Goal: Task Accomplishment & Management: Use online tool/utility

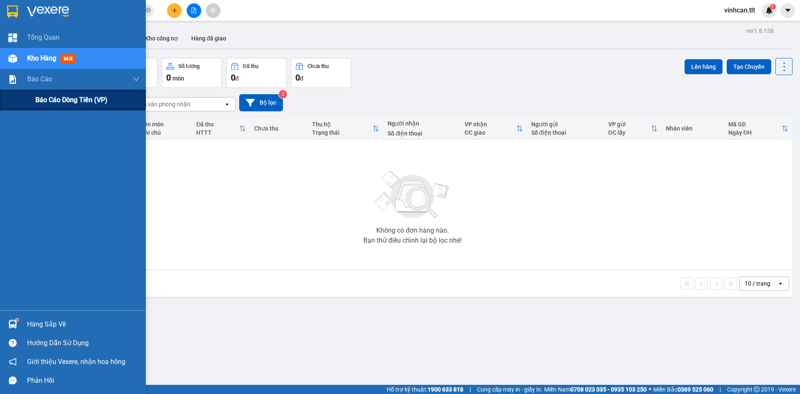
click at [20, 105] on div "Báo cáo dòng tiền (VP)" at bounding box center [73, 100] width 146 height 21
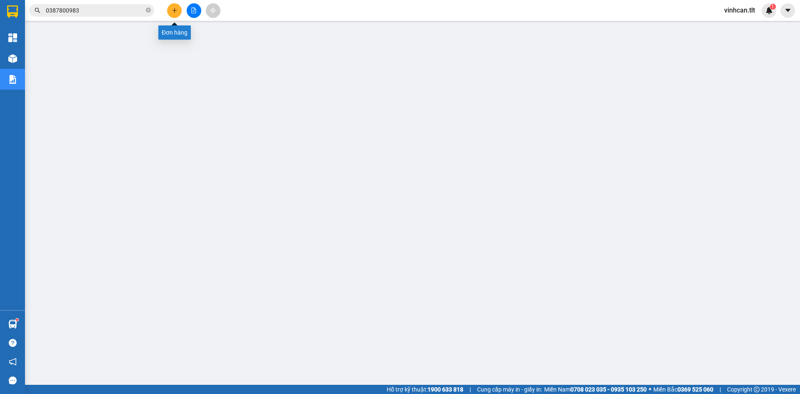
click at [178, 13] on button at bounding box center [174, 10] width 15 height 15
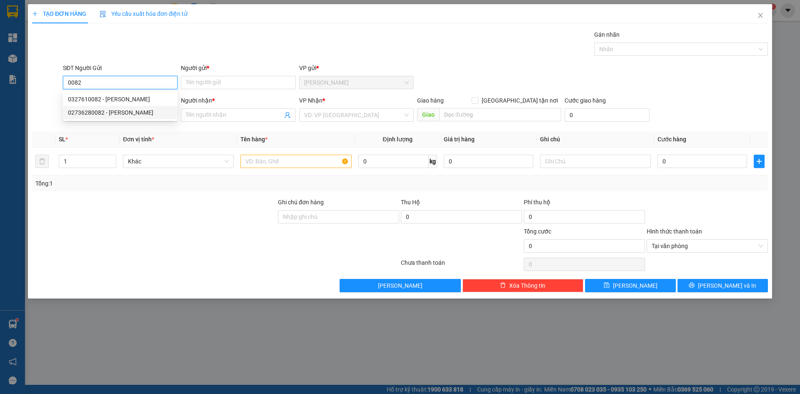
click at [127, 109] on div "02736280082 - [PERSON_NAME]" at bounding box center [120, 112] width 105 height 9
type input "02736280082"
type input "[PERSON_NAME]"
type input "02736280082"
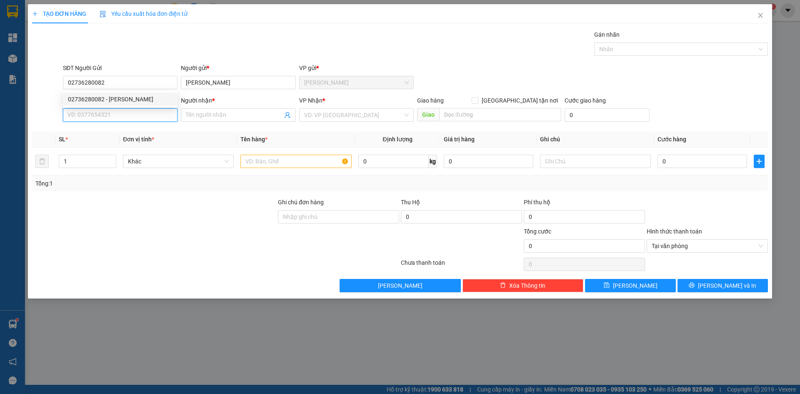
click at [126, 112] on input "SĐT Người Nhận *" at bounding box center [120, 114] width 115 height 13
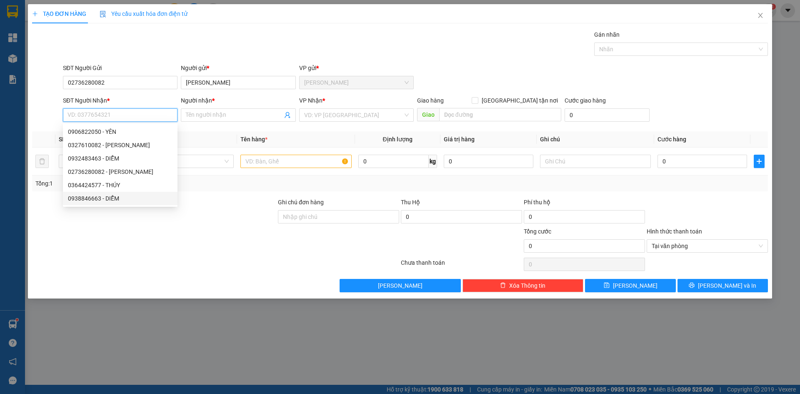
click at [135, 194] on div "0938846663 - DIỄM" at bounding box center [120, 198] width 105 height 9
type input "0938846663"
type input "DIỄM"
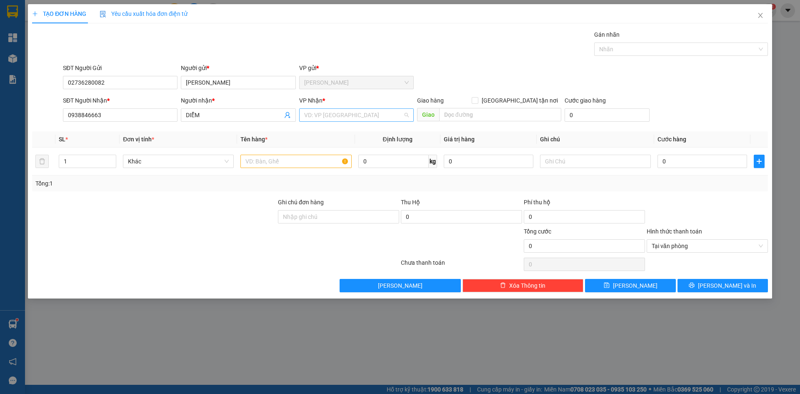
click at [337, 118] on input "search" at bounding box center [353, 115] width 99 height 13
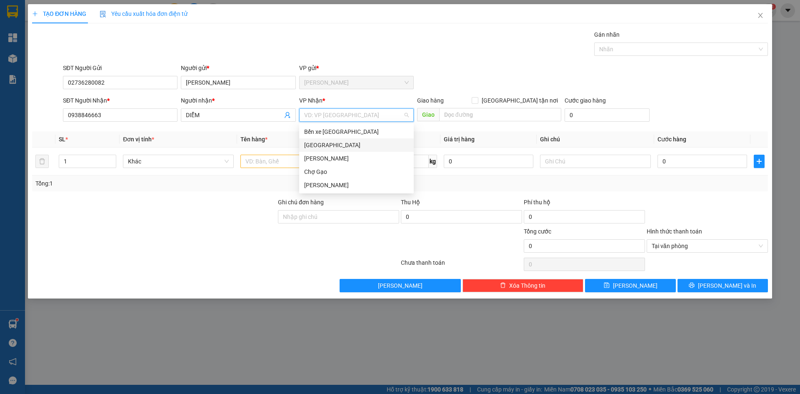
click at [309, 145] on div "[GEOGRAPHIC_DATA]" at bounding box center [356, 144] width 105 height 9
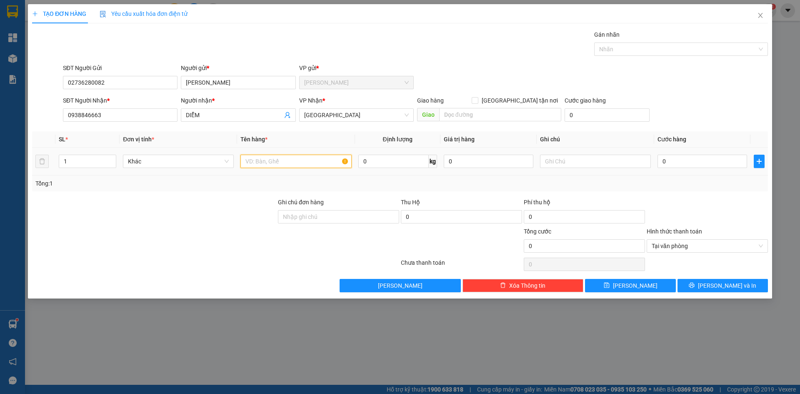
click at [259, 168] on input "text" at bounding box center [296, 161] width 111 height 13
type input "1 HNP"
click at [726, 162] on input "0" at bounding box center [703, 161] width 90 height 13
type input "2"
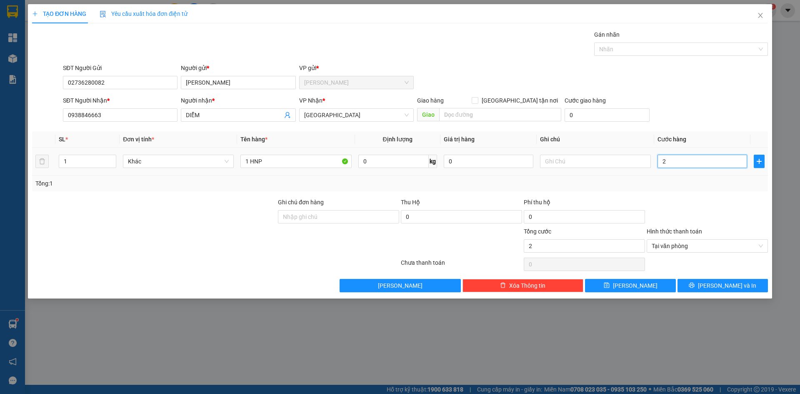
type input "20"
type input "20.000"
click at [689, 127] on div "Transit Pickup Surcharge Ids Transit Deliver Surcharge Ids Transit Deliver Surc…" at bounding box center [400, 161] width 736 height 262
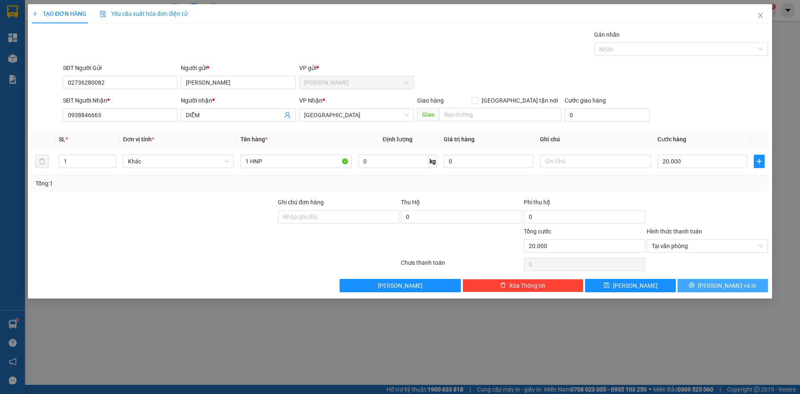
click at [745, 287] on button "[PERSON_NAME] và In" at bounding box center [723, 285] width 90 height 13
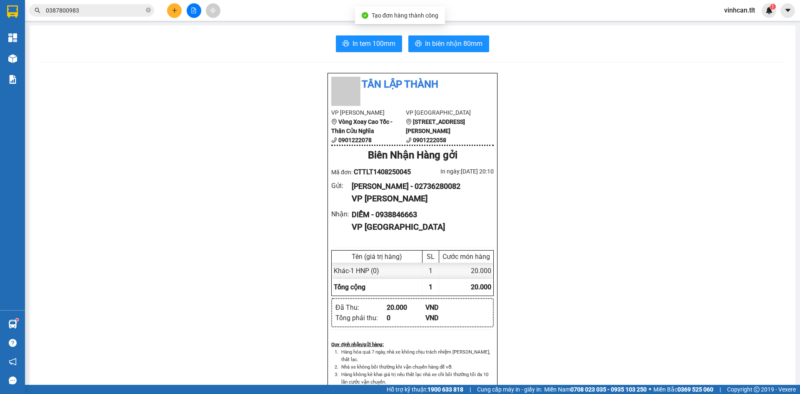
click at [368, 65] on div "In tem 100mm In biên nhận 80mm Tân Lập Thành VP Cao Tốc Vòng Xoay Cao Tốc - Thâ…" at bounding box center [413, 362] width 766 height 674
click at [366, 51] on button "In tem 100mm" at bounding box center [369, 43] width 66 height 17
click at [175, 12] on icon "plus" at bounding box center [174, 10] width 0 height 5
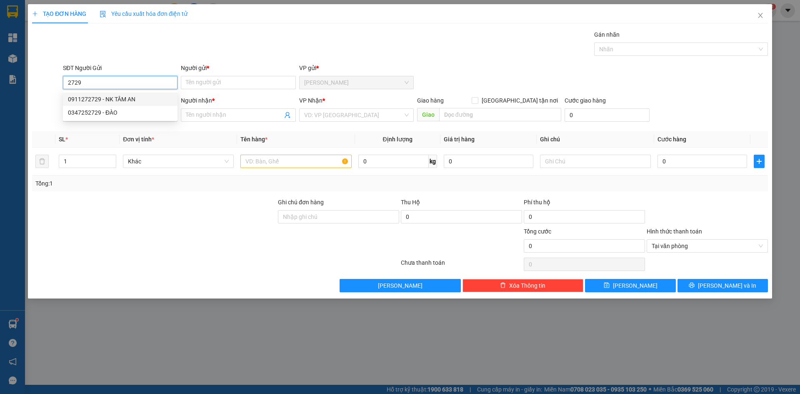
click at [140, 103] on div "0911272729 - NK TÂM AN" at bounding box center [120, 99] width 105 height 9
type input "0911272729"
type input "NK TÂM AN"
type input "0911272729"
click at [137, 120] on input "SĐT Người Nhận *" at bounding box center [120, 114] width 115 height 13
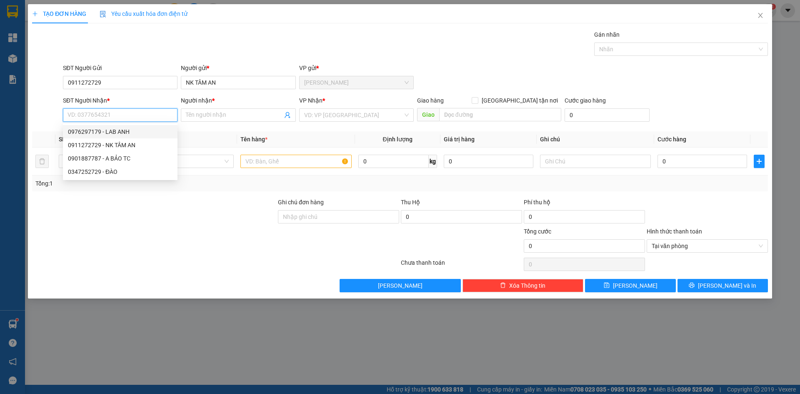
drag, startPoint x: 120, startPoint y: 130, endPoint x: 139, endPoint y: 125, distance: 18.9
click at [121, 130] on div "0976297179 - LAB ANH" at bounding box center [120, 131] width 105 height 9
type input "0976297179"
type input "LAB ANH"
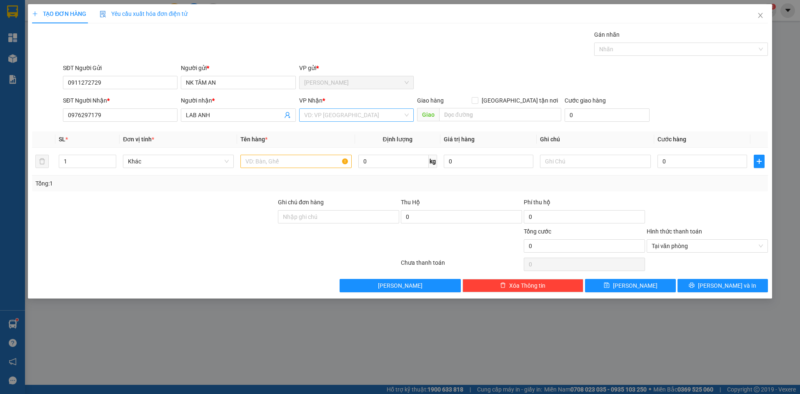
drag, startPoint x: 383, startPoint y: 110, endPoint x: 353, endPoint y: 120, distance: 31.0
click at [381, 110] on input "search" at bounding box center [353, 115] width 99 height 13
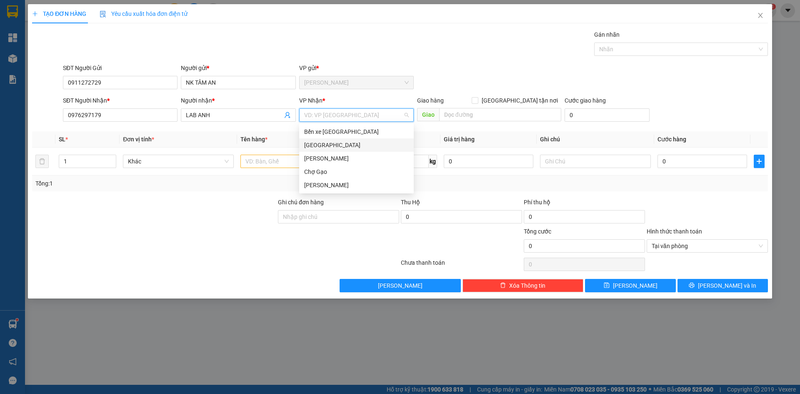
click at [303, 143] on div "[GEOGRAPHIC_DATA]" at bounding box center [356, 144] width 115 height 13
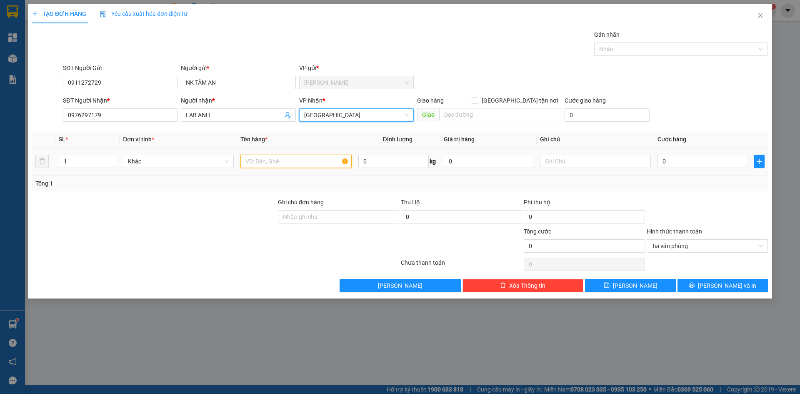
click at [287, 161] on input "text" at bounding box center [296, 161] width 111 height 13
type input "1 HNP"
click at [708, 162] on input "0" at bounding box center [703, 161] width 90 height 13
type input "2"
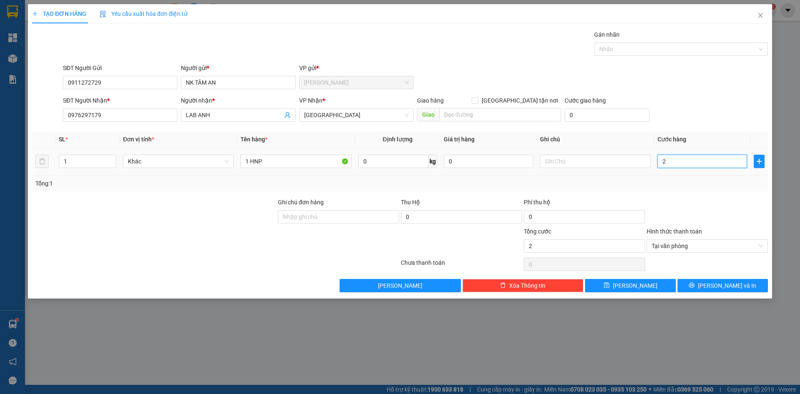
type input "20"
type input "20.000"
click at [714, 97] on div "SĐT Người Nhận * 0976297179 Người nhận * LAB ANH VP Nhận * [GEOGRAPHIC_DATA] Gi…" at bounding box center [415, 110] width 709 height 29
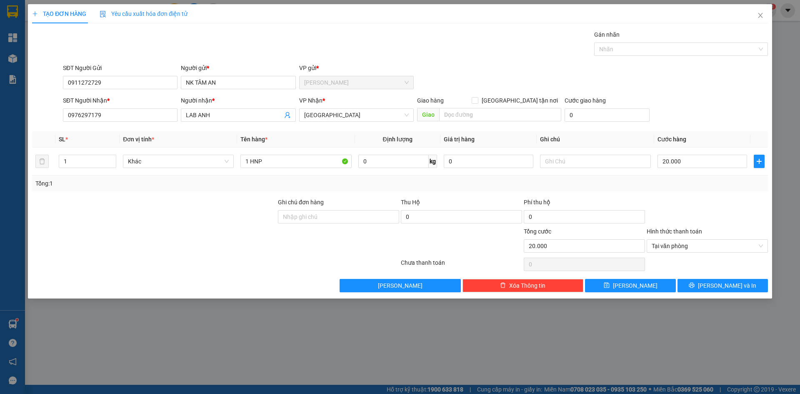
click at [749, 293] on div "TẠO ĐƠN HÀNG Yêu cầu xuất hóa đơn điện tử Transit Pickup Surcharge Ids Transit …" at bounding box center [400, 151] width 744 height 294
click at [742, 282] on button "[PERSON_NAME] và In" at bounding box center [723, 285] width 90 height 13
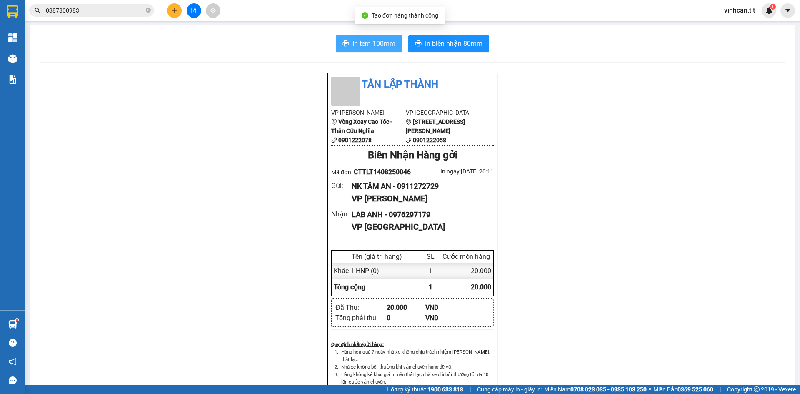
click at [357, 48] on span "In tem 100mm" at bounding box center [374, 43] width 43 height 10
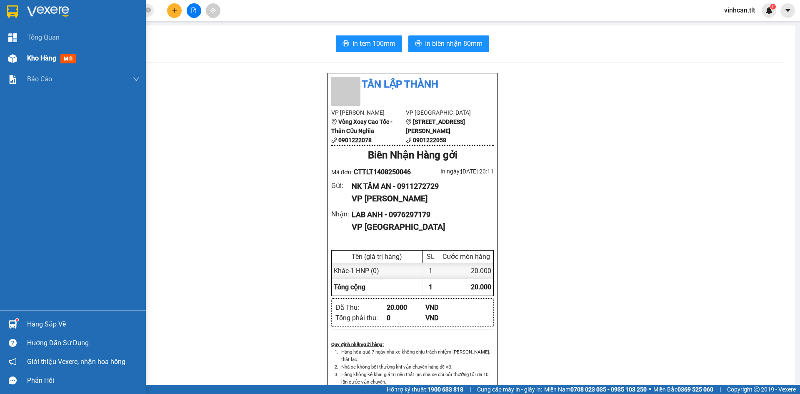
click at [0, 60] on div "Kho hàng mới" at bounding box center [73, 58] width 146 height 21
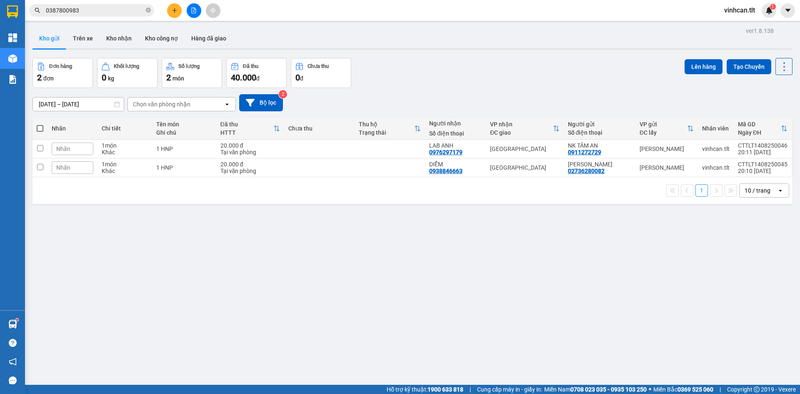
click at [40, 128] on span at bounding box center [40, 128] width 7 height 7
click at [40, 124] on input "checkbox" at bounding box center [40, 124] width 0 height 0
checkbox input "true"
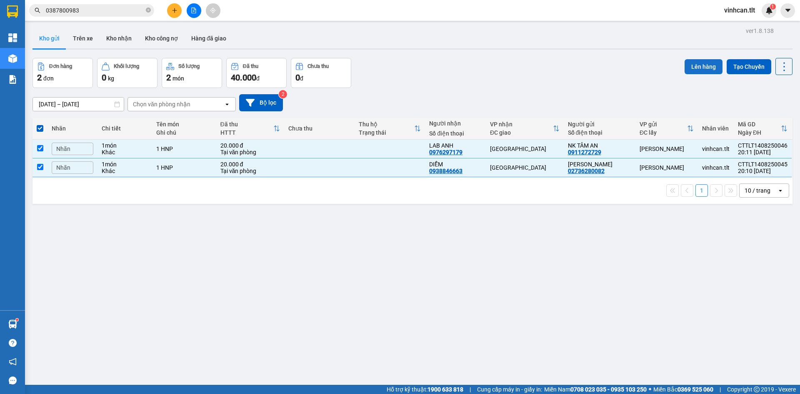
click at [702, 65] on button "Lên hàng" at bounding box center [704, 66] width 38 height 15
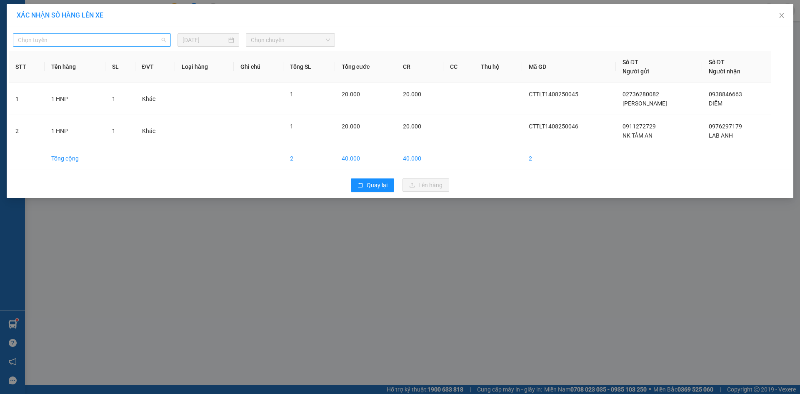
click at [94, 44] on span "Chọn tuyến" at bounding box center [92, 40] width 148 height 13
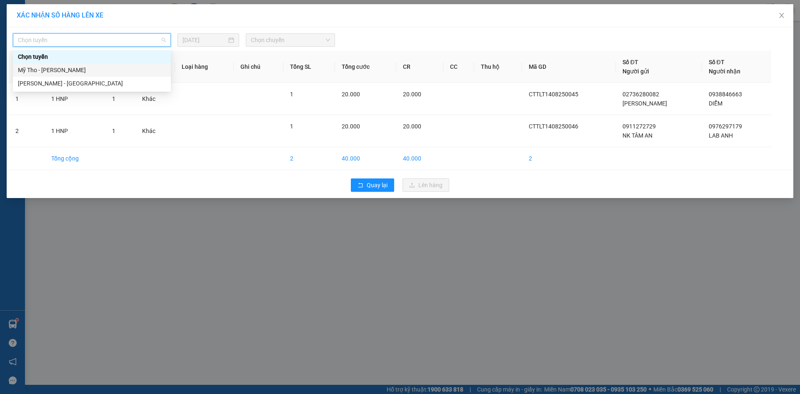
click at [91, 68] on div "Mỹ Tho - [PERSON_NAME]" at bounding box center [92, 69] width 148 height 9
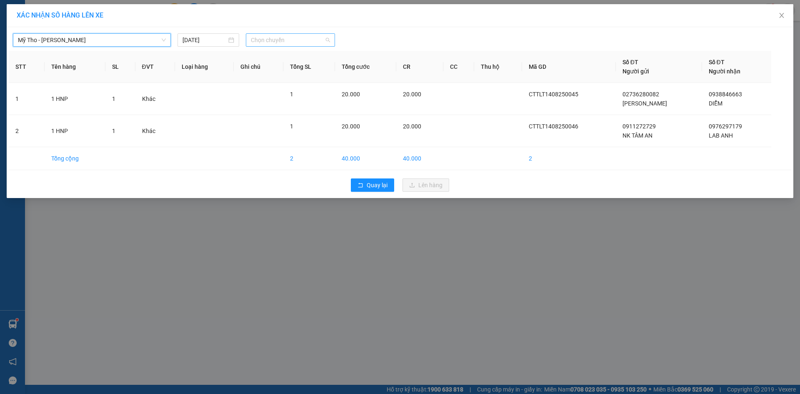
click at [256, 38] on span "Chọn chuyến" at bounding box center [290, 40] width 79 height 13
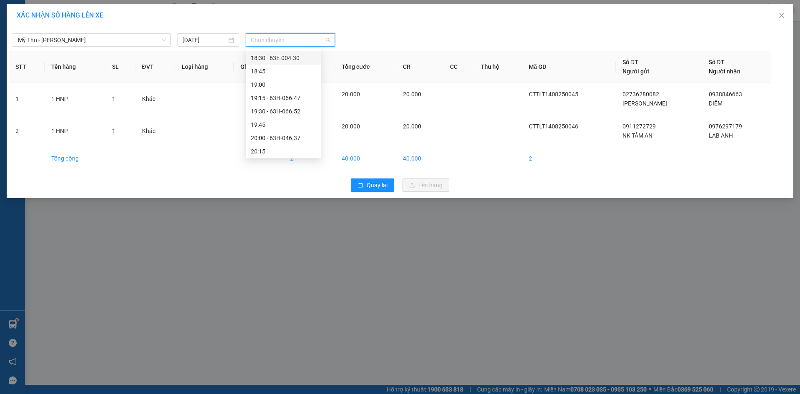
scroll to position [1107, 0]
click at [290, 109] on div "19:30 - 63H-066.52" at bounding box center [283, 109] width 65 height 9
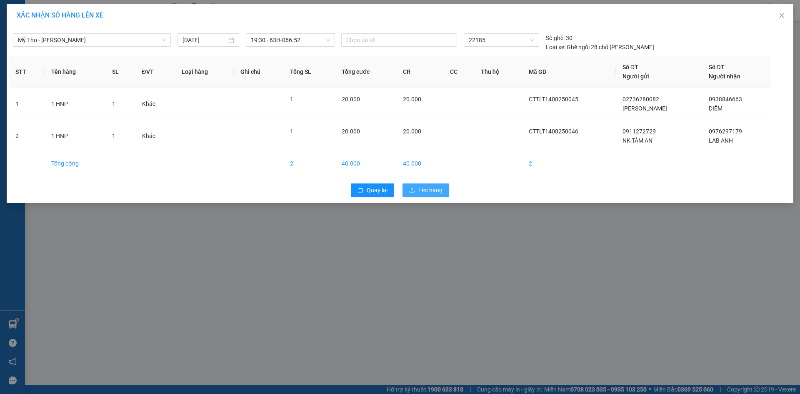
click at [417, 190] on button "Lên hàng" at bounding box center [426, 189] width 47 height 13
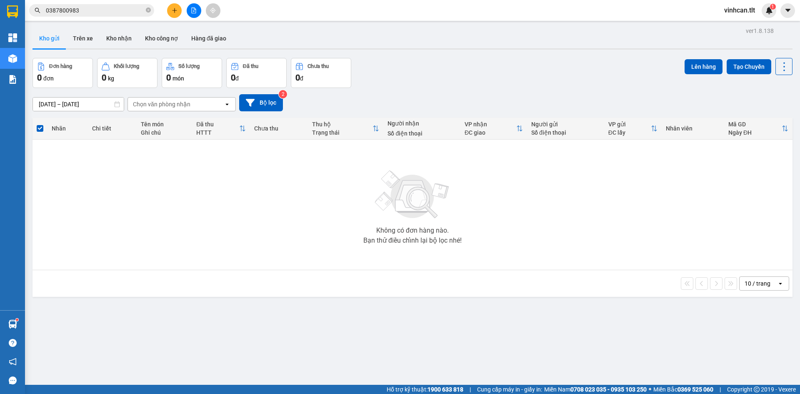
click at [193, 11] on icon "file-add" at bounding box center [194, 11] width 6 height 6
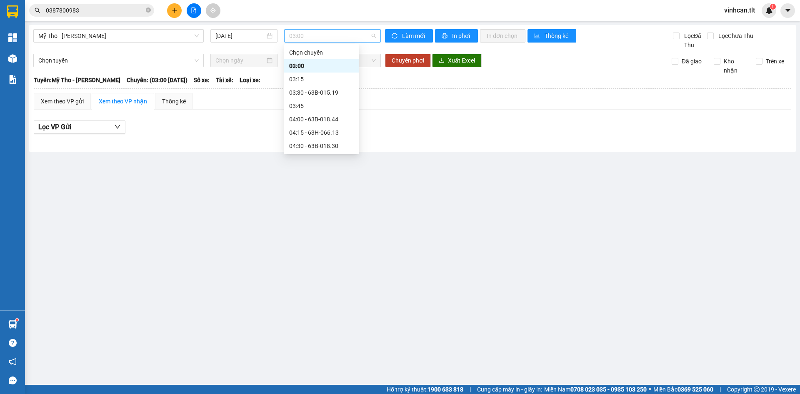
click at [308, 35] on span "03:00" at bounding box center [332, 36] width 87 height 13
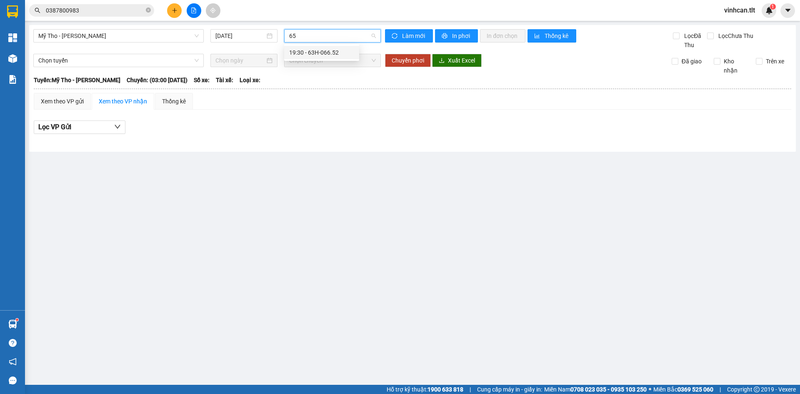
type input "652"
click at [319, 50] on div "19:30 - 63H-066.52" at bounding box center [321, 52] width 65 height 9
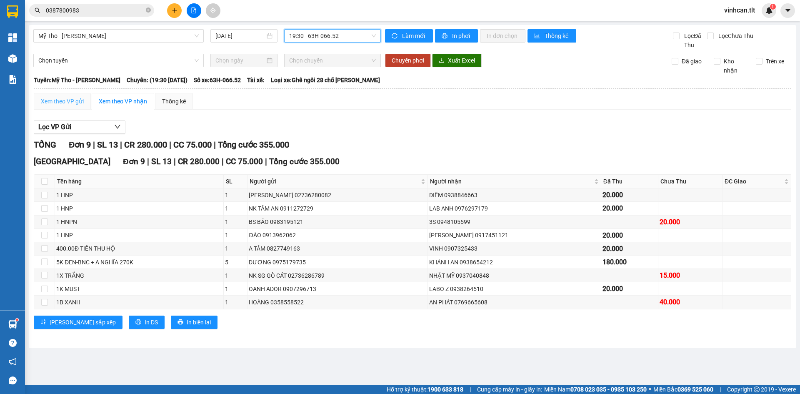
click at [80, 106] on div "Xem theo VP gửi" at bounding box center [62, 101] width 57 height 17
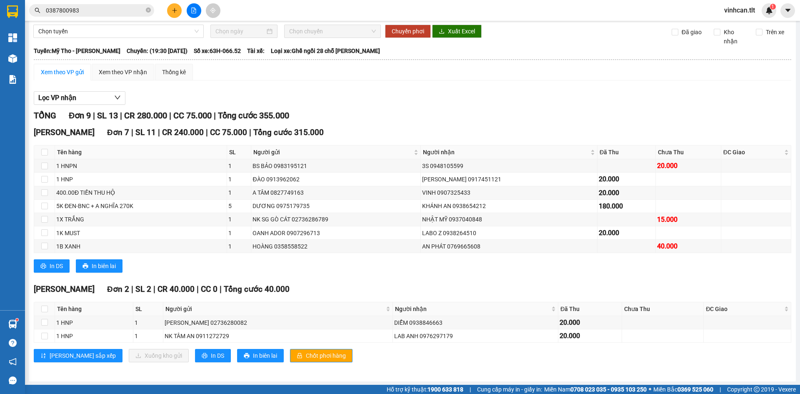
scroll to position [30, 0]
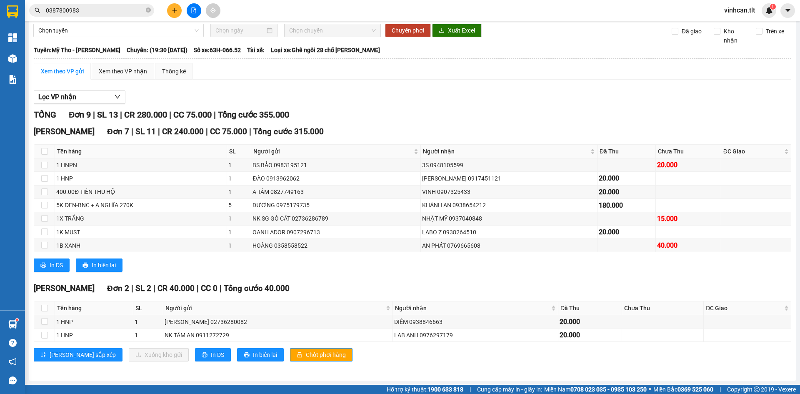
click at [291, 348] on div "Cao Tốc Đơn 2 | SL 2 | CR 40.000 | CC 0 | Tổng cước 40.000 Tên hàng SL Người gử…" at bounding box center [413, 324] width 758 height 85
click at [306, 355] on span "Chốt phơi hàng" at bounding box center [326, 354] width 40 height 9
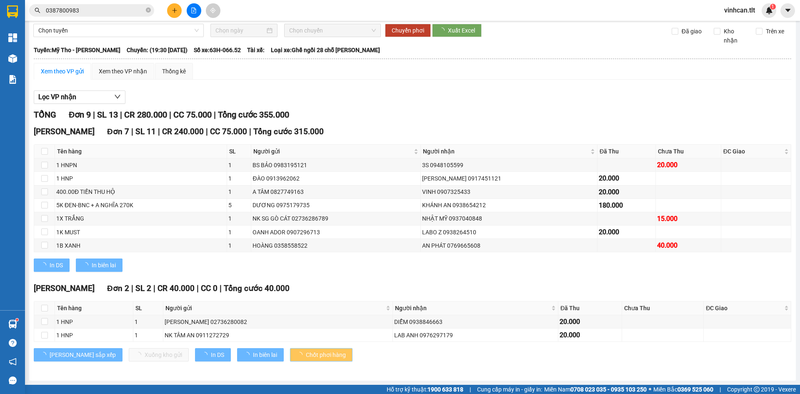
click at [306, 355] on span "Chốt phơi hàng" at bounding box center [326, 354] width 40 height 9
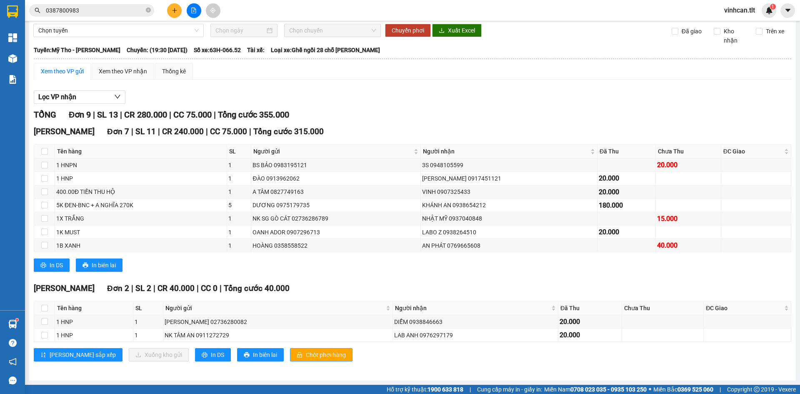
click at [306, 355] on span "Chốt phơi hàng" at bounding box center [326, 354] width 40 height 9
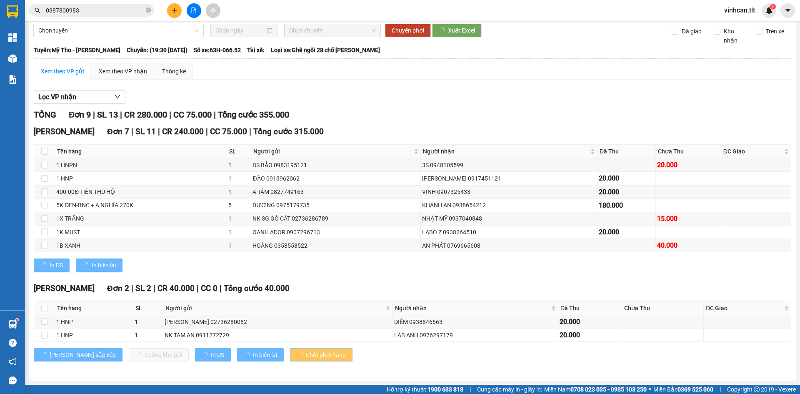
click at [306, 355] on span "Chốt phơi hàng" at bounding box center [326, 354] width 40 height 9
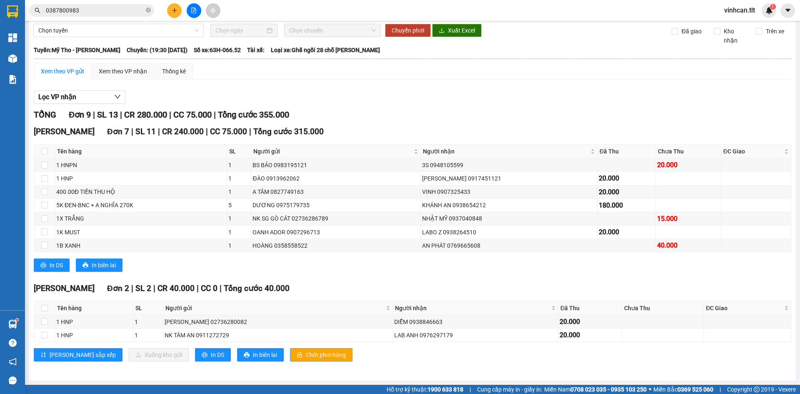
click at [306, 355] on span "Chốt phơi hàng" at bounding box center [326, 354] width 40 height 9
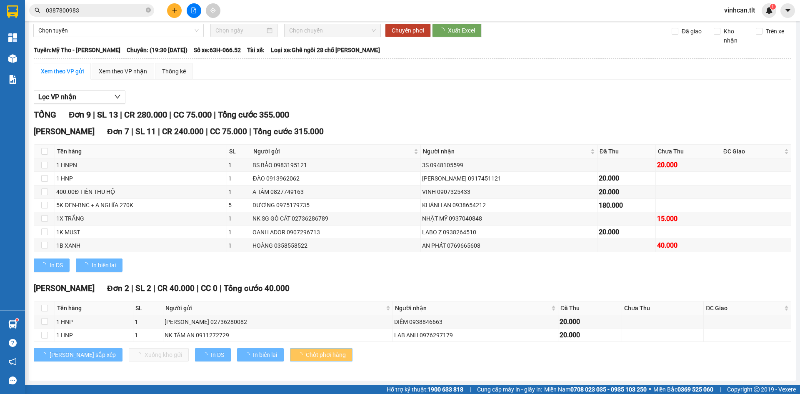
click at [306, 355] on span "Chốt phơi hàng" at bounding box center [326, 354] width 40 height 9
